Goal: Task Accomplishment & Management: Use online tool/utility

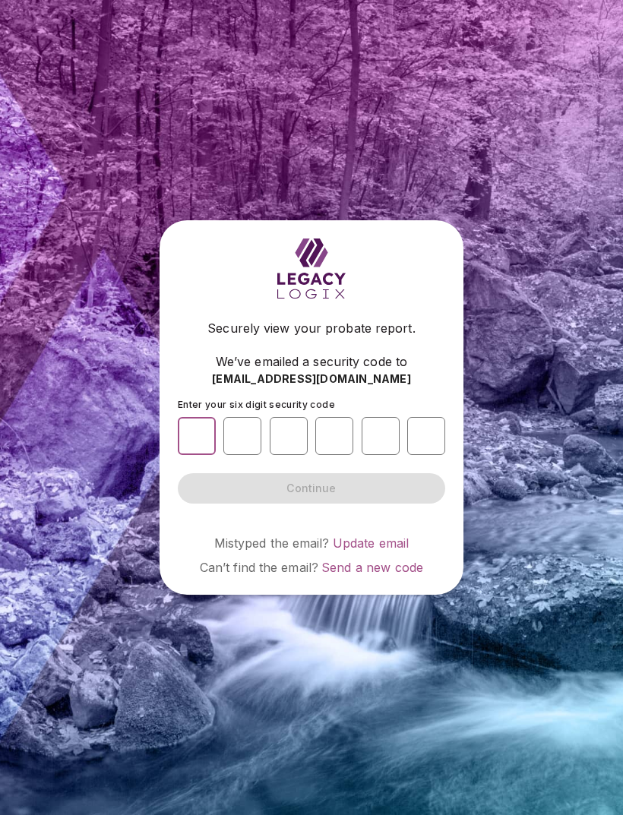
click at [198, 455] on input "number" at bounding box center [197, 436] width 38 height 38
type input "*"
click at [244, 455] on input "number" at bounding box center [242, 436] width 38 height 38
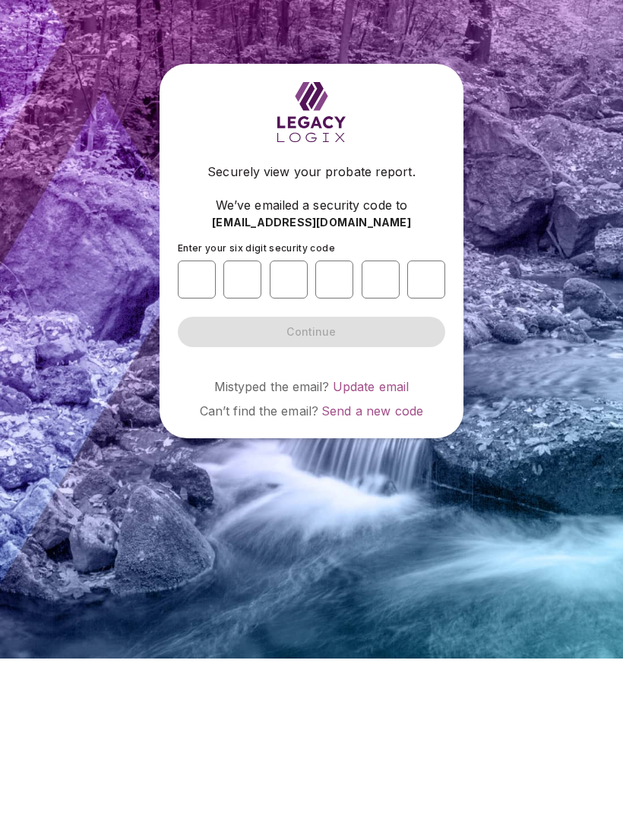
click at [380, 560] on span "Send a new code" at bounding box center [372, 567] width 102 height 15
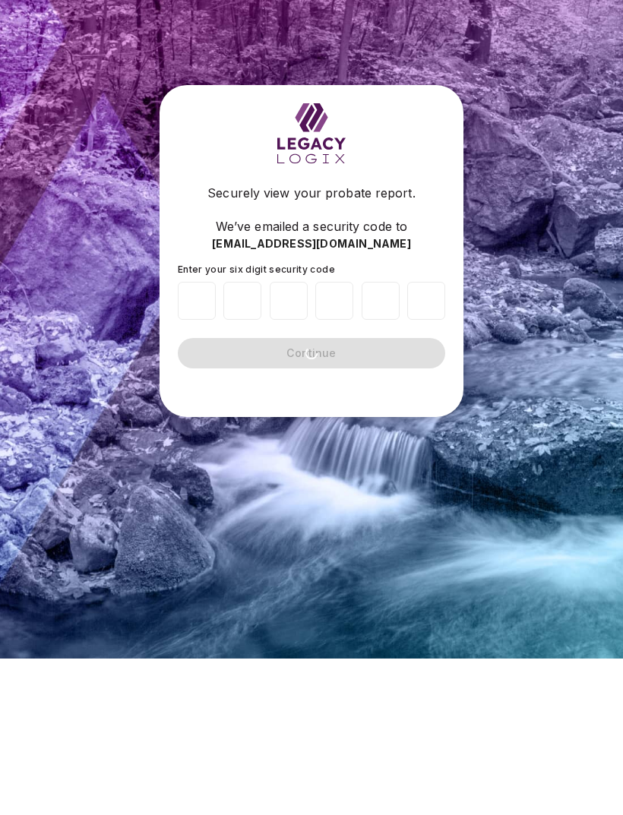
scroll to position [49, 0]
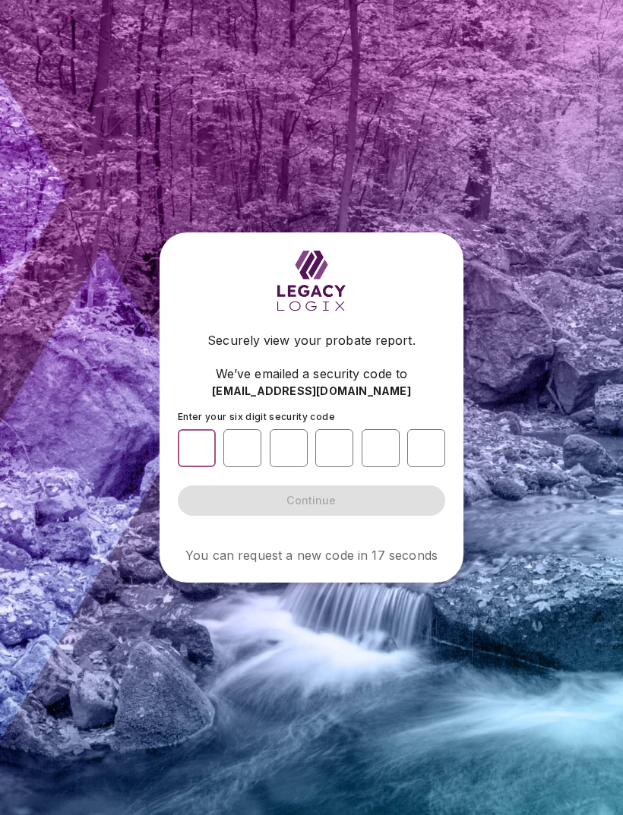
click at [204, 429] on input "*" at bounding box center [197, 448] width 38 height 38
type input "*"
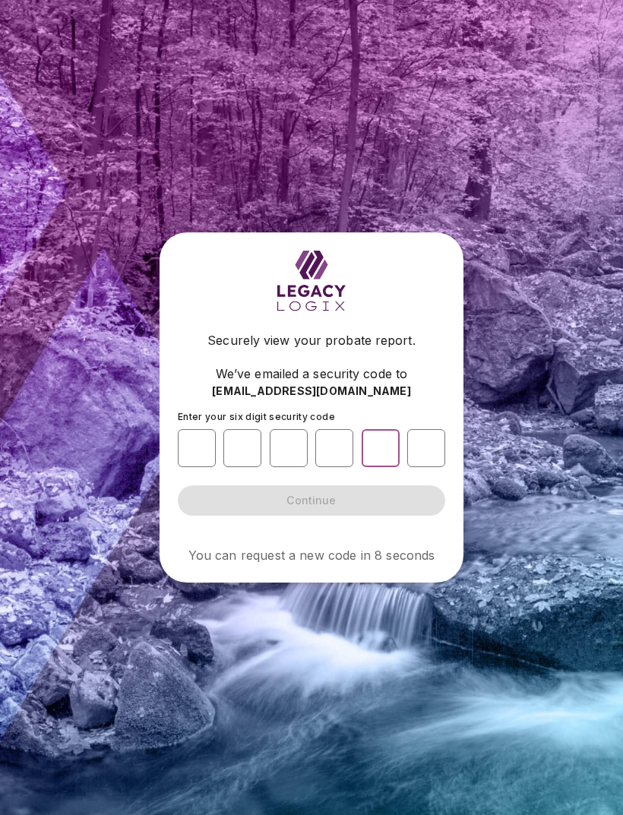
type input "*"
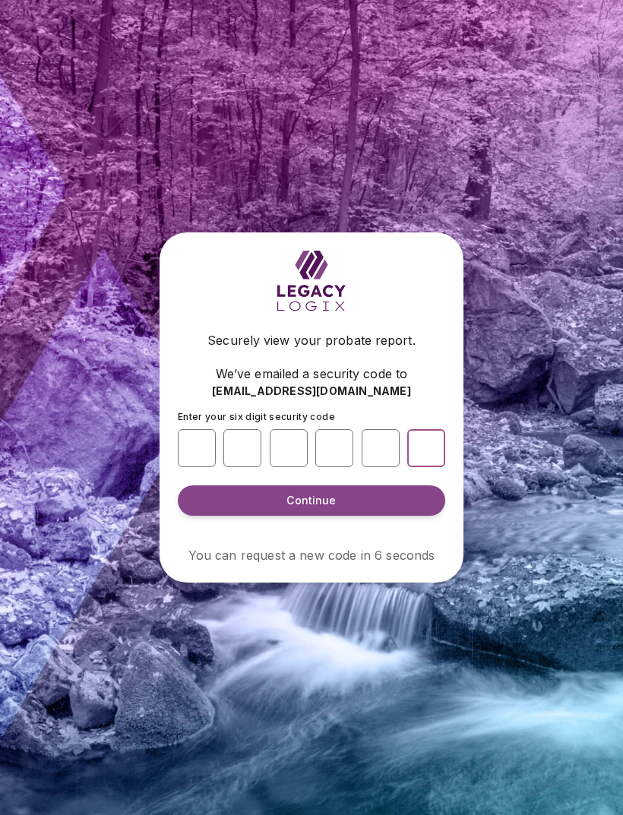
type input "*"
click at [314, 485] on button "Continue" at bounding box center [311, 500] width 267 height 30
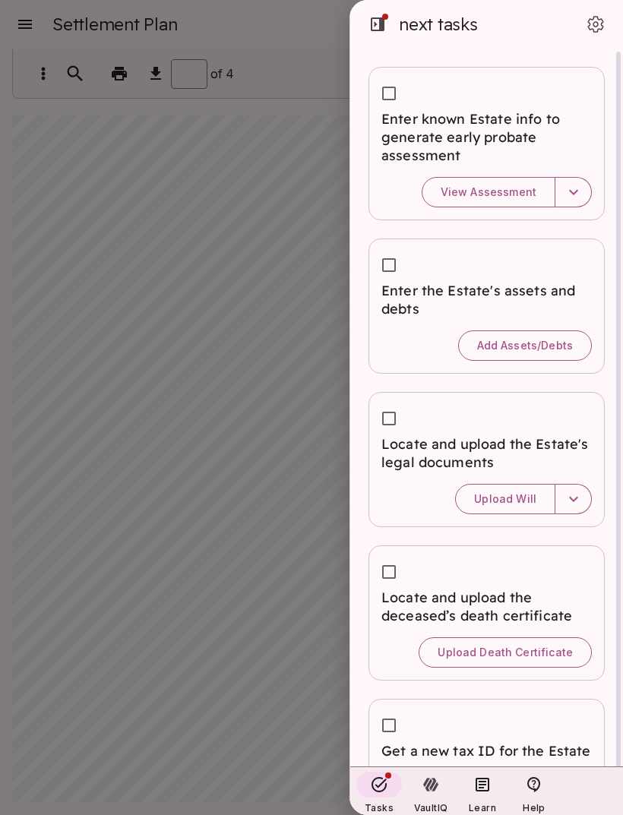
scroll to position [9, 0]
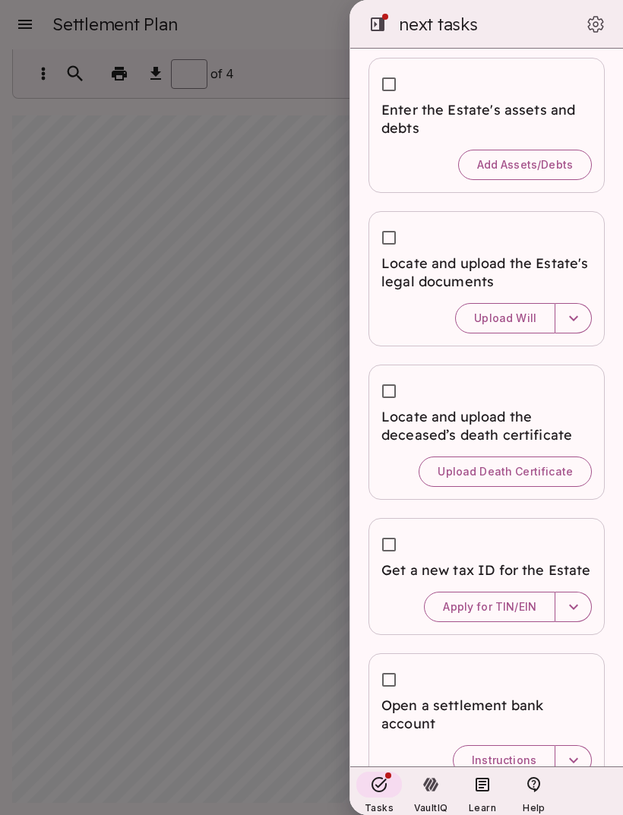
click at [595, 79] on div "Enter the Estate's assets and debts Add Assets/Debts" at bounding box center [486, 125] width 236 height 135
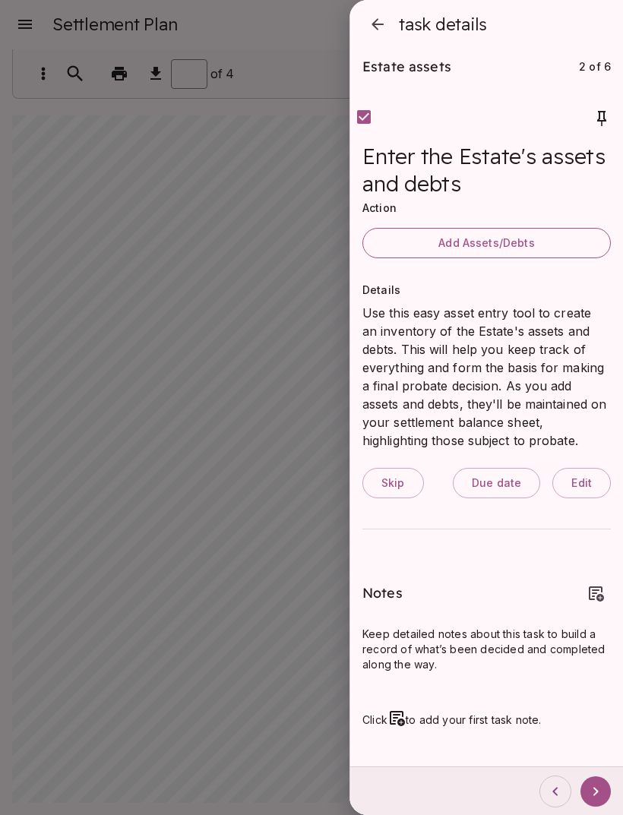
scroll to position [49, 0]
click at [394, 532] on div at bounding box center [486, 528] width 248 height 37
click at [174, 251] on div at bounding box center [311, 407] width 623 height 815
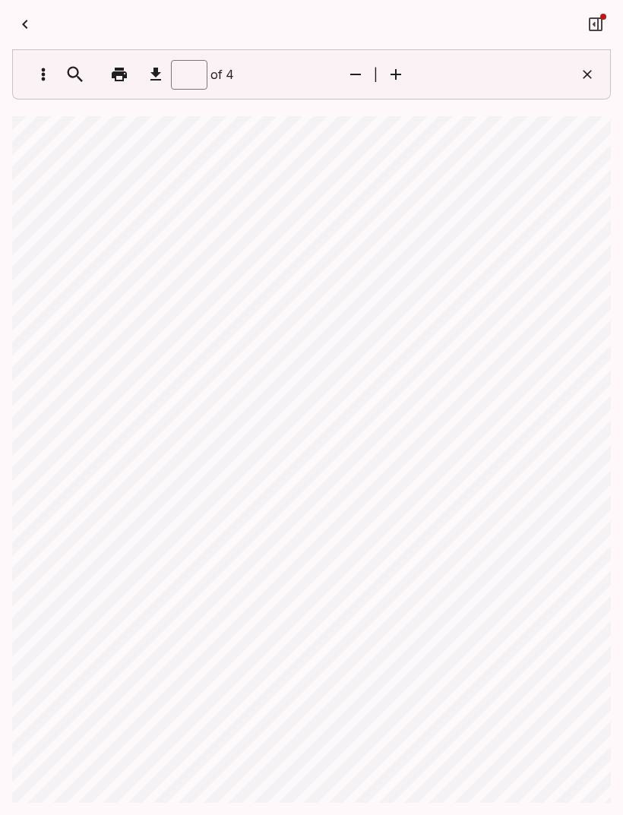
scroll to position [0, 0]
click at [122, 125] on div "Free Pr o ba t e Assessmen t Summary Prepared f o r: r o ssgrp@i c l o ud. co m…" at bounding box center [311, 505] width 598 height 779
click at [45, 118] on div "Free Pr o ba t e Assessmen t Summary Prepared f o r: r o ssgrp@i c l o ud. co m…" at bounding box center [311, 505] width 598 height 779
click at [41, 121] on div "Free Pr o ba t e Assessmen t Summary Prepared f o r: r o ssgrp@i c l o ud. co m…" at bounding box center [311, 505] width 598 height 779
click at [41, 120] on div "Free Pr o ba t e Assessmen t Summary Prepared f o r: r o ssgrp@i c l o ud. co m…" at bounding box center [311, 505] width 598 height 779
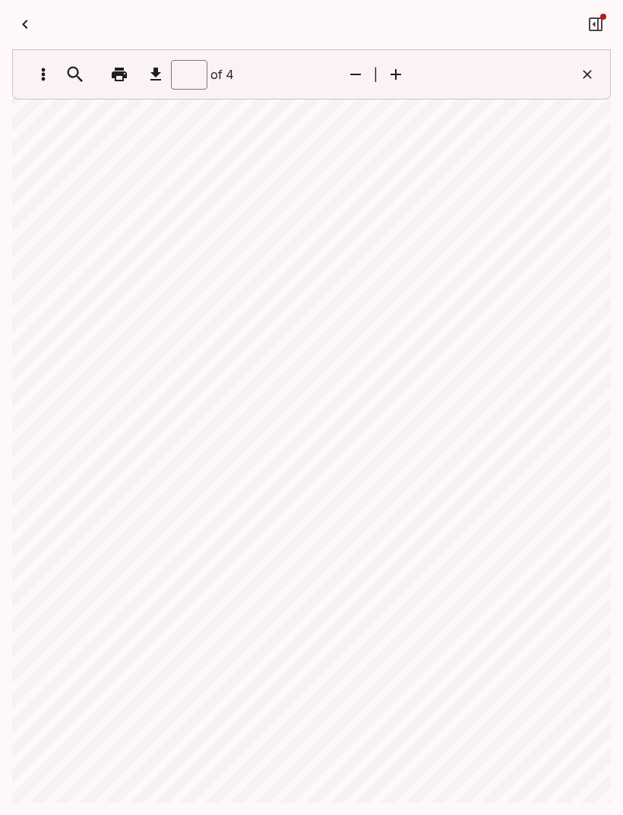
scroll to position [1703, 0]
type input "*"
